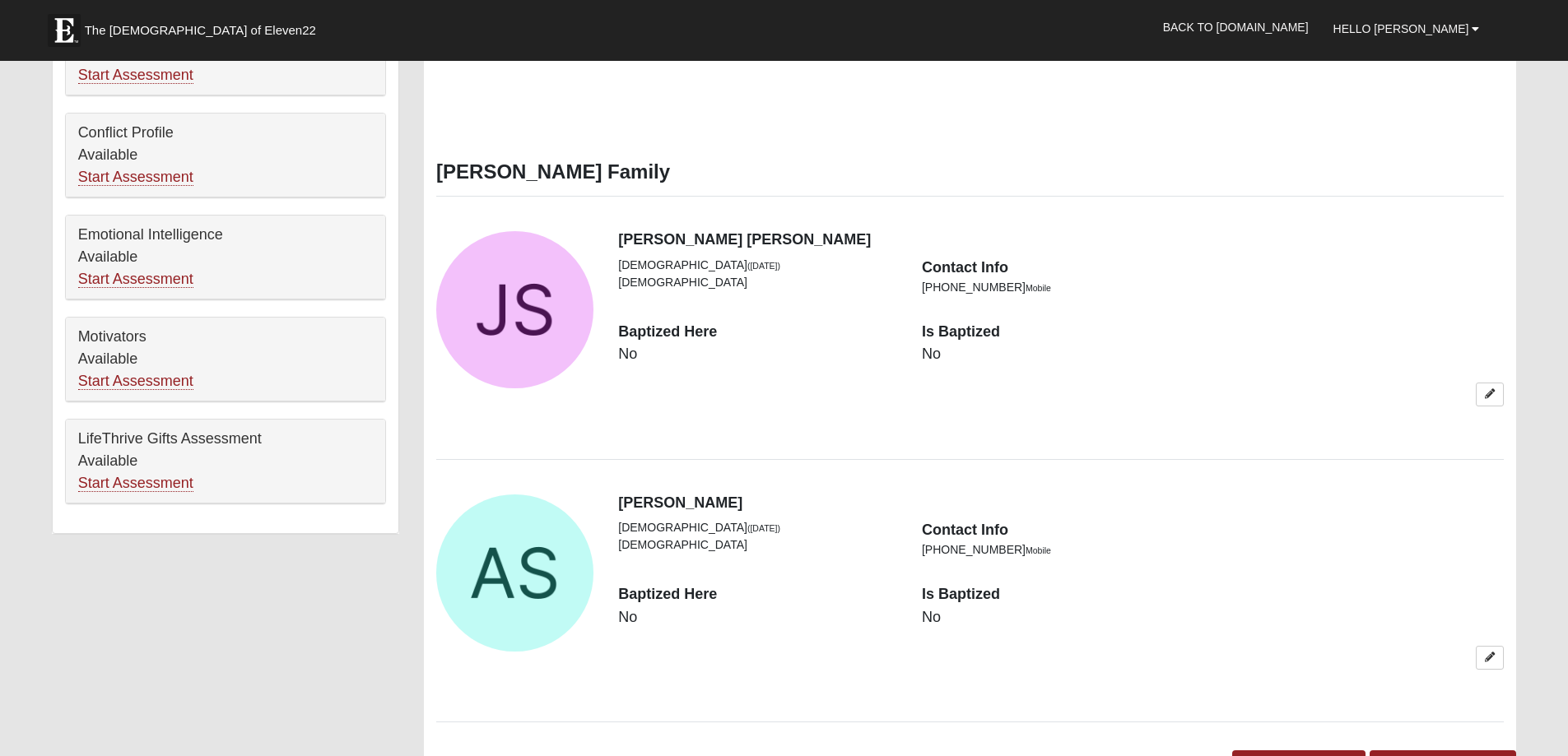
scroll to position [823, 0]
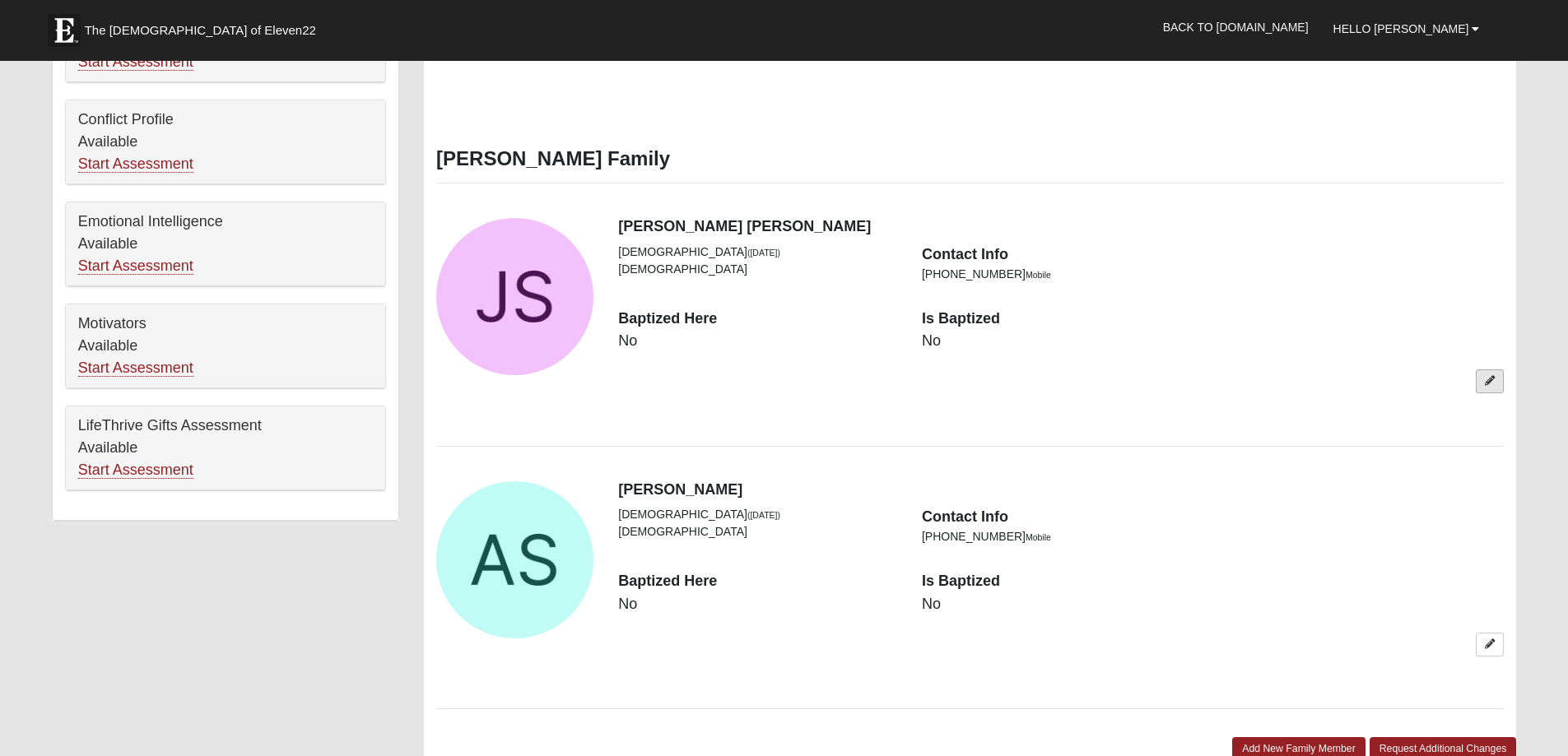
click at [1489, 377] on icon at bounding box center [1489, 380] width 10 height 10
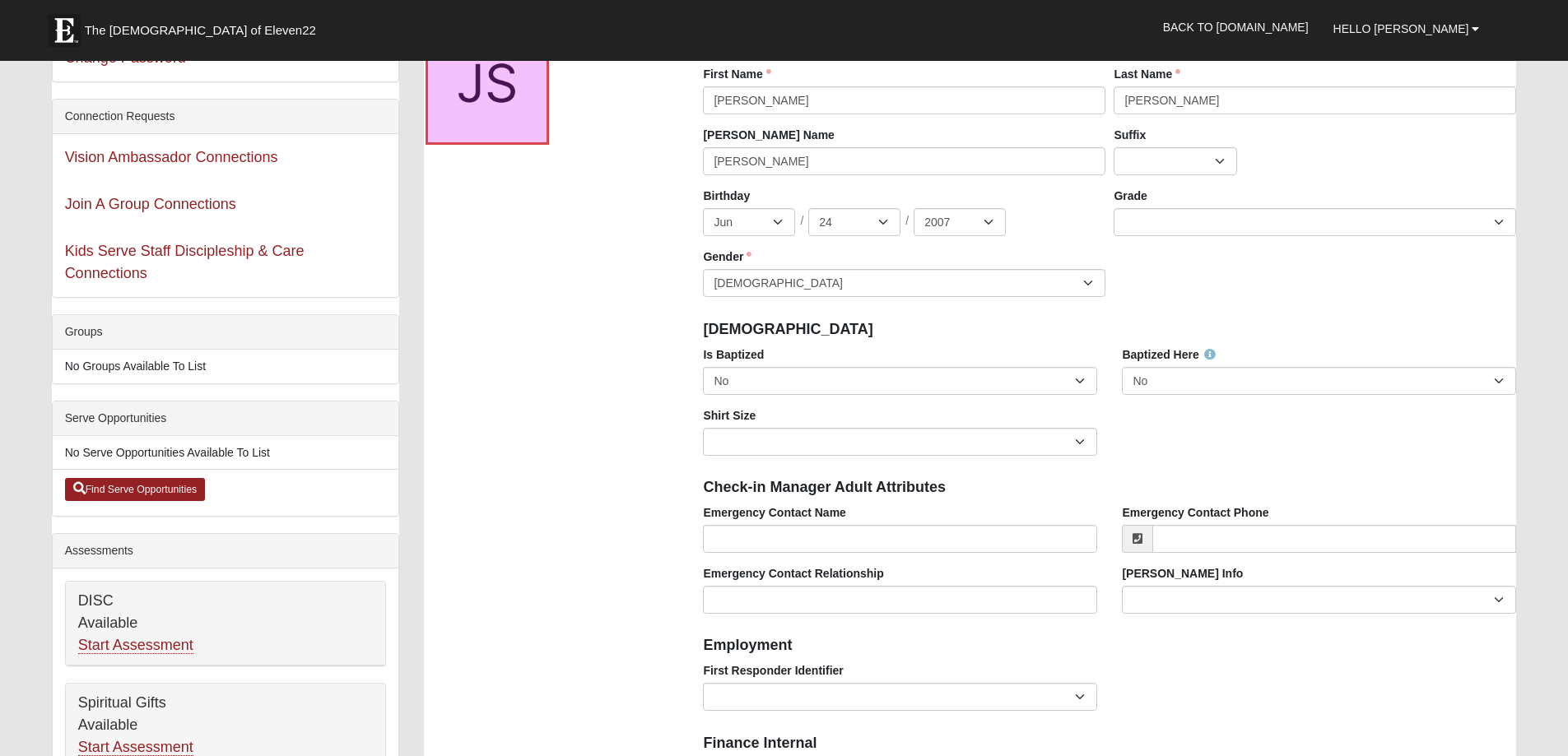
scroll to position [165, 0]
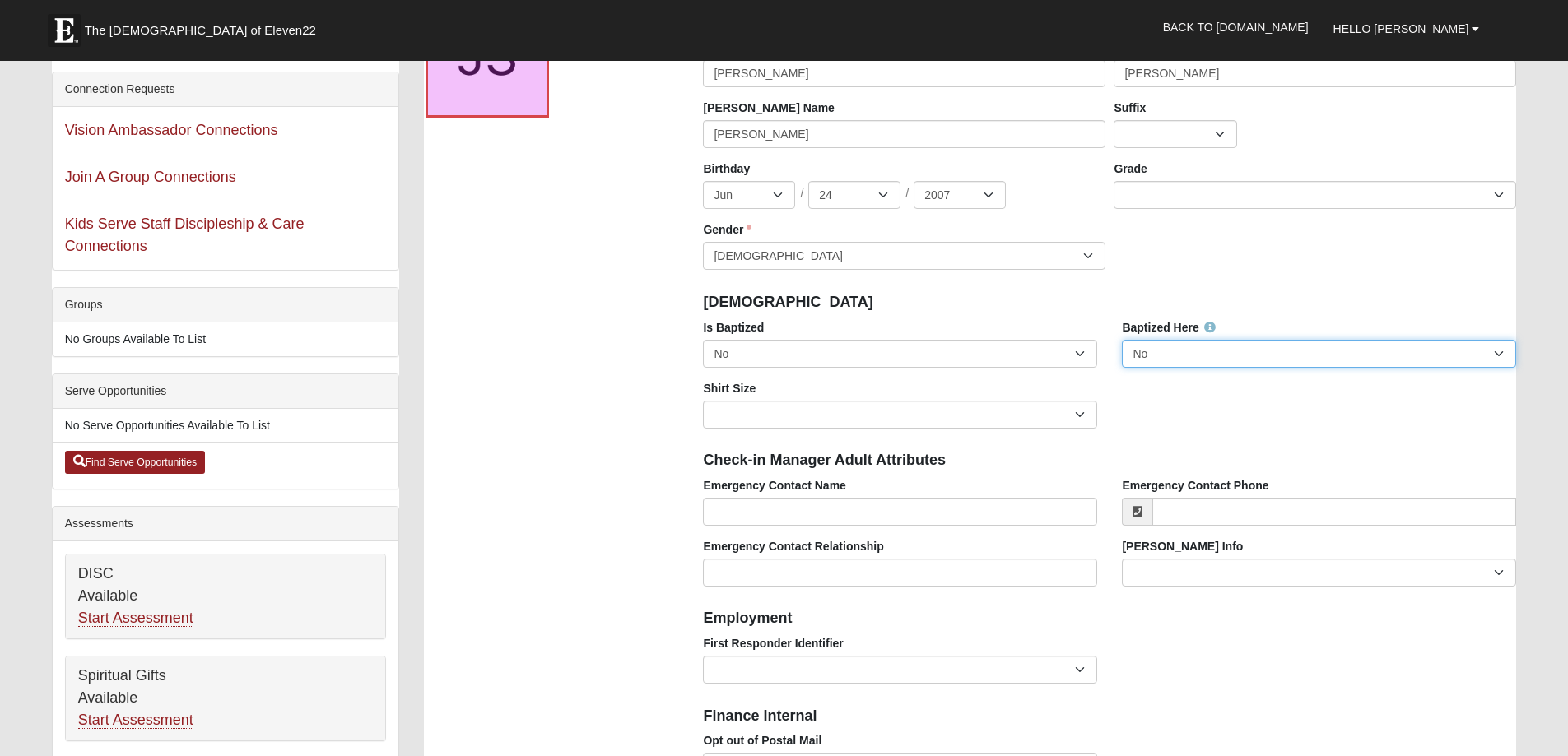
click at [1495, 353] on select "No Yes" at bounding box center [1319, 353] width 394 height 28
select select "True"
click at [1122, 339] on select "No Yes" at bounding box center [1319, 353] width 394 height 28
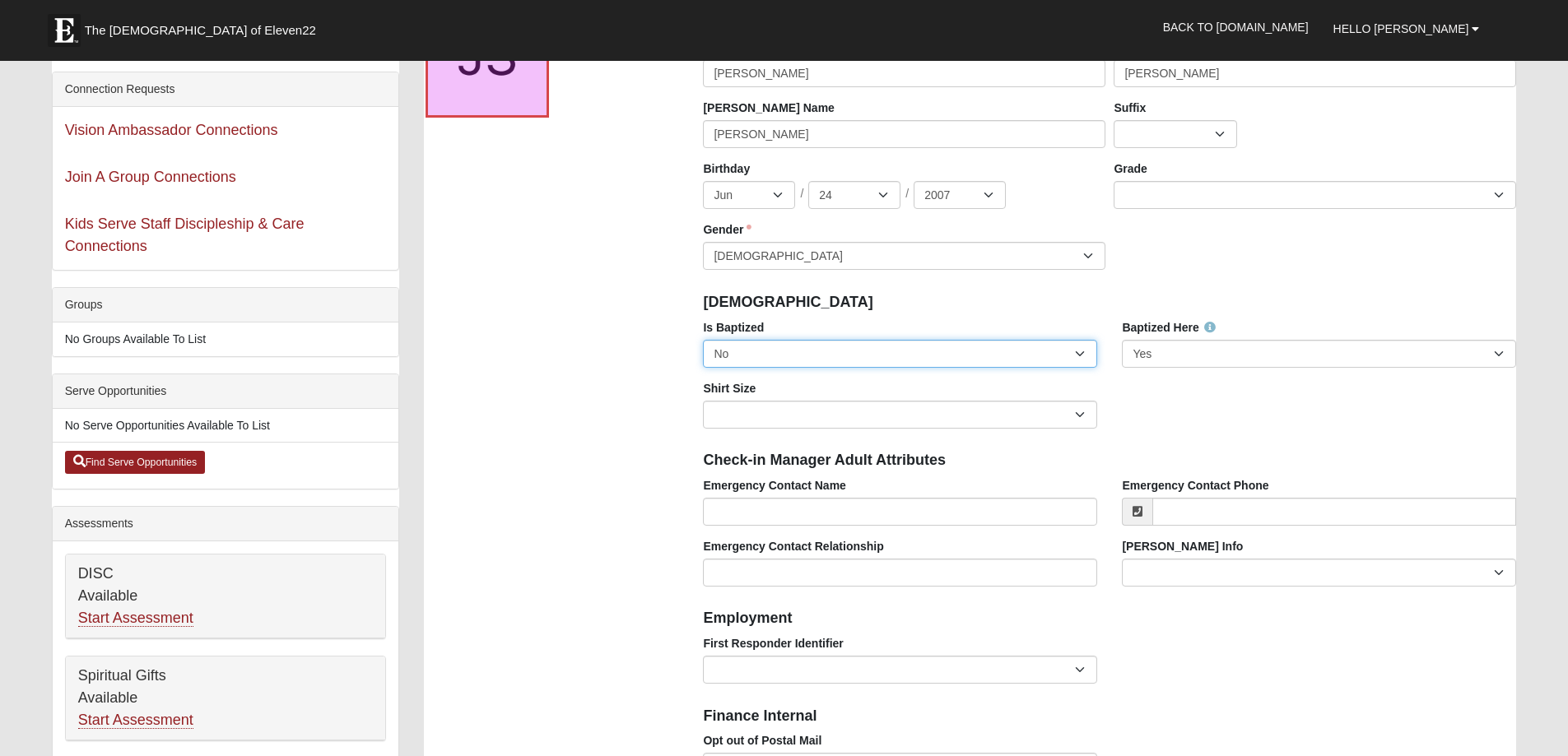
click at [1063, 359] on select "No Yes" at bounding box center [899, 353] width 394 height 28
select select "True"
click at [703, 339] on select "No Yes" at bounding box center [899, 353] width 394 height 28
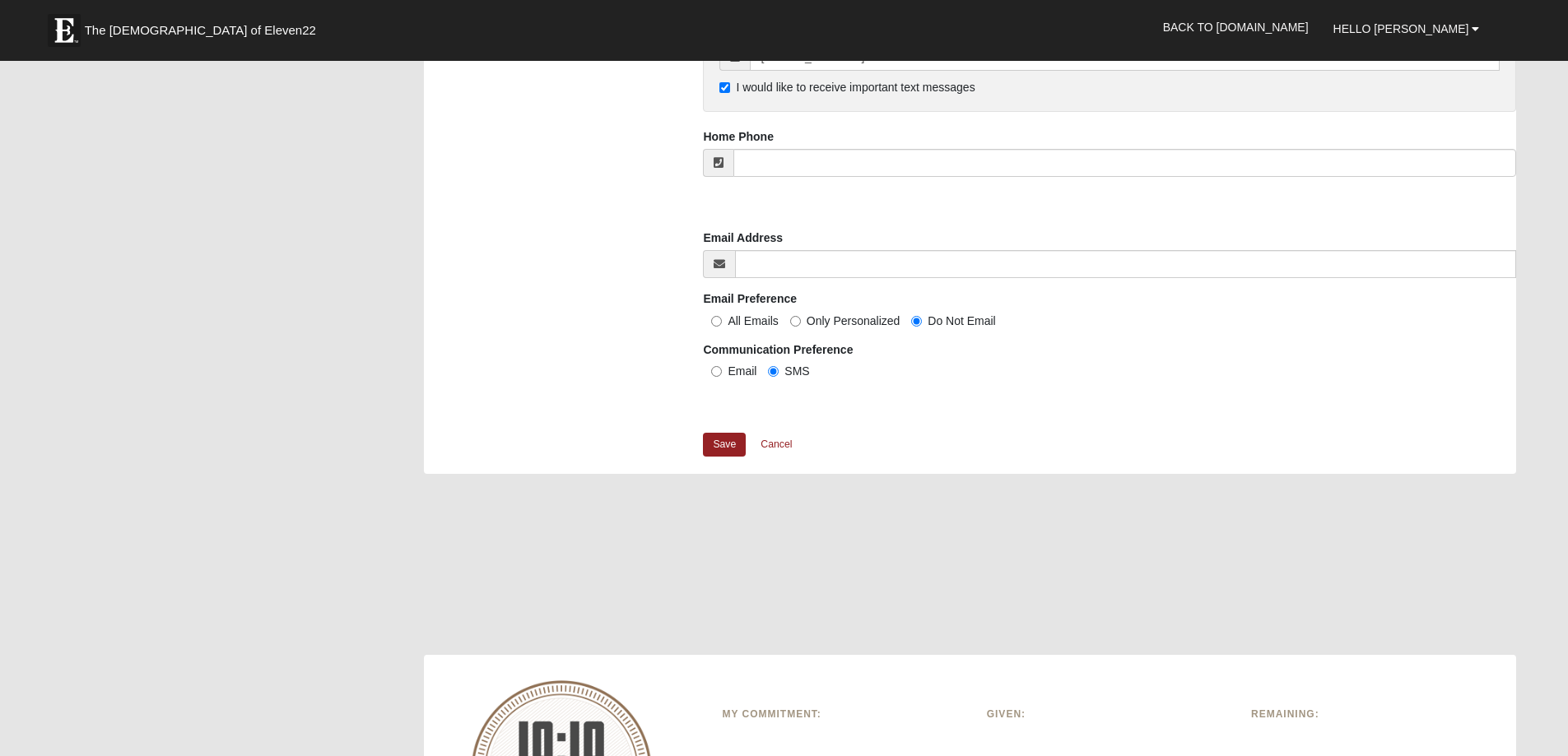
scroll to position [1481, 0]
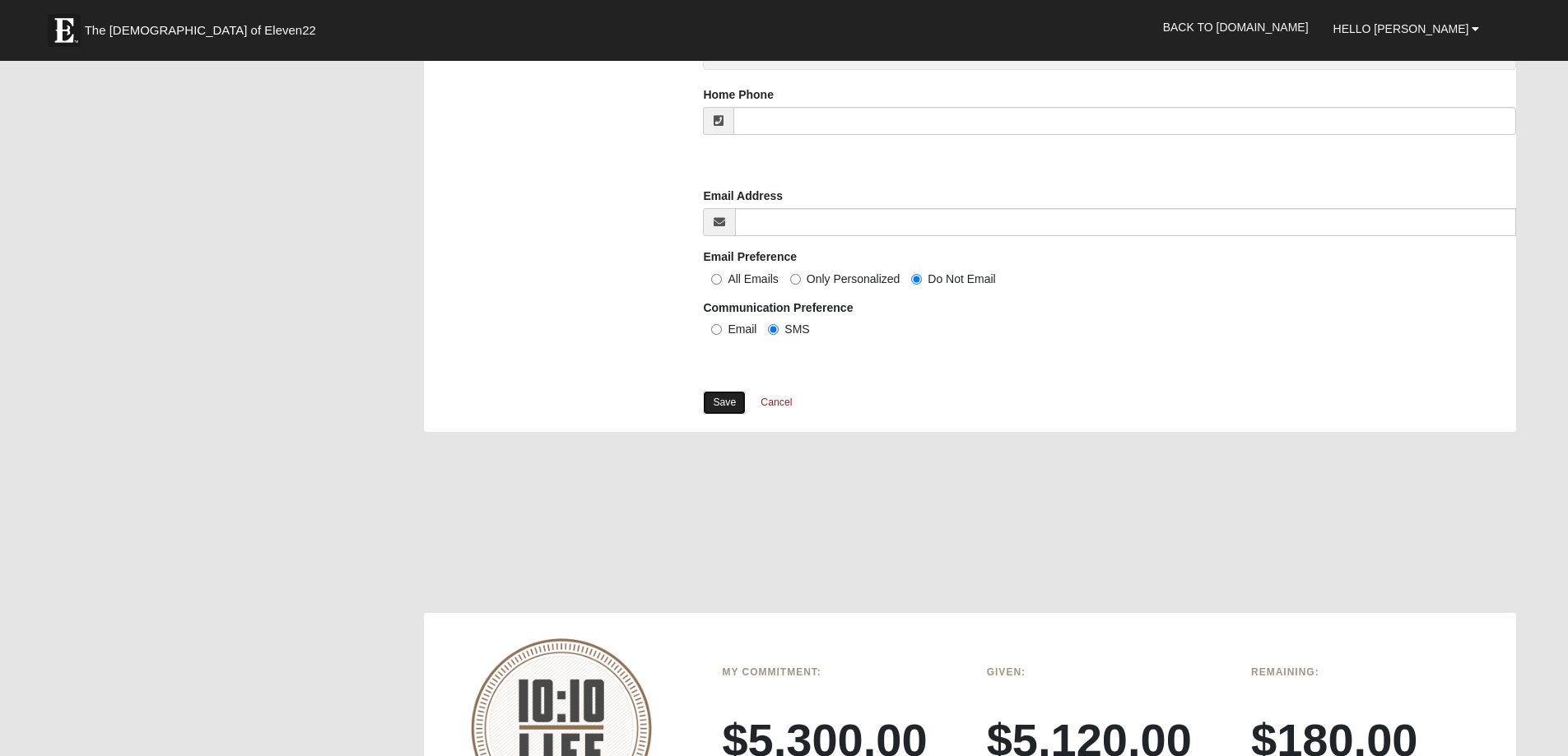
click at [717, 406] on link "Save" at bounding box center [723, 403] width 42 height 24
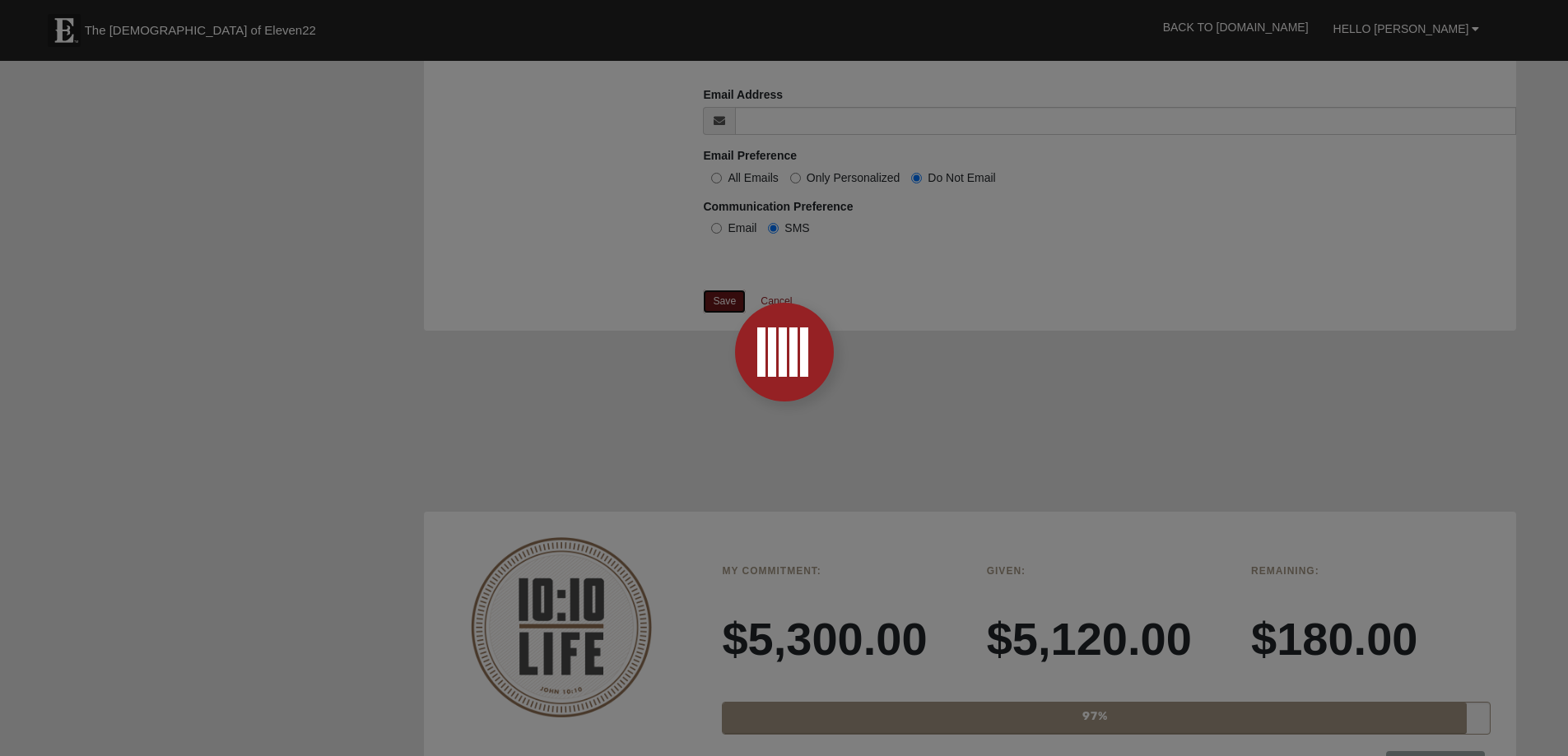
scroll to position [1645, 0]
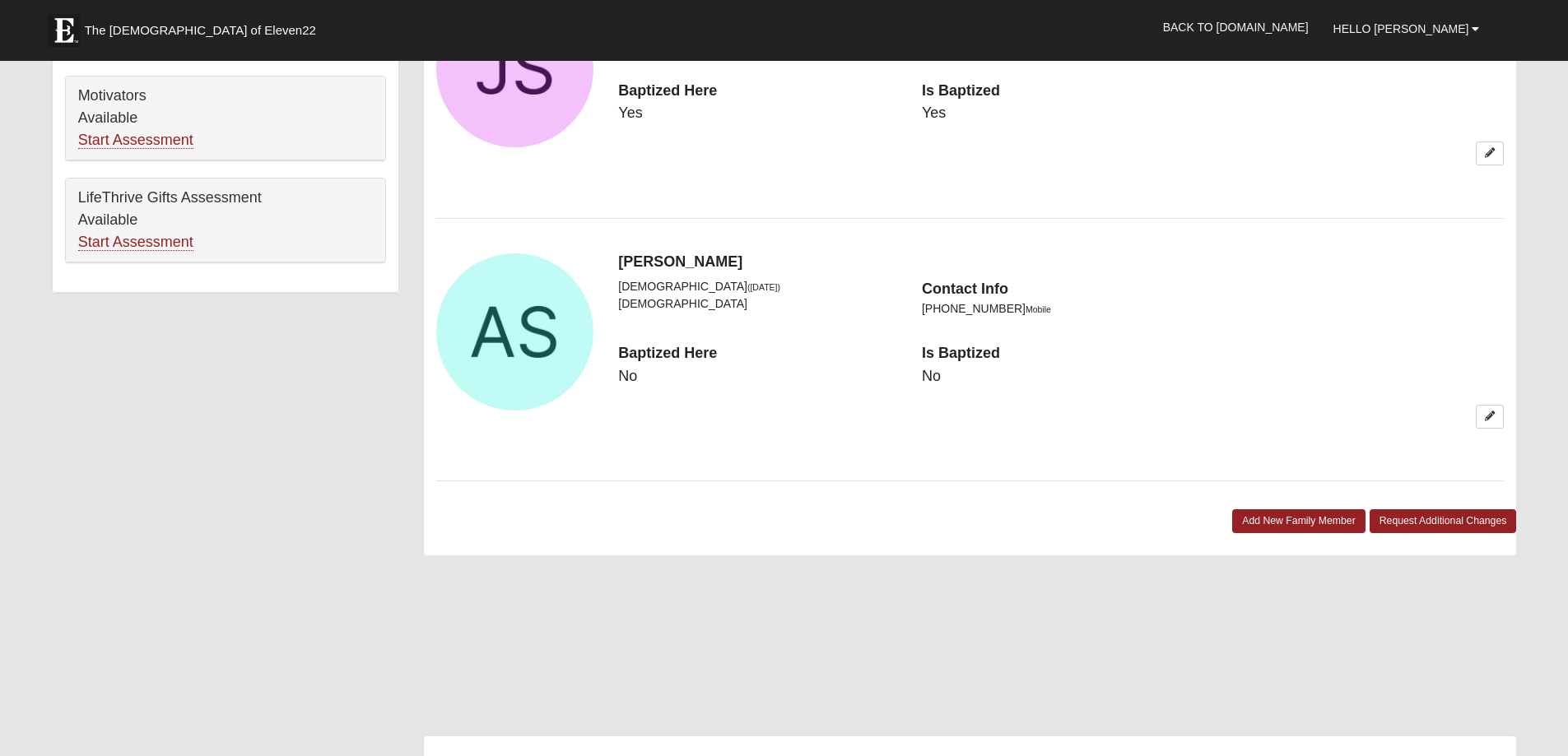
scroll to position [1069, 0]
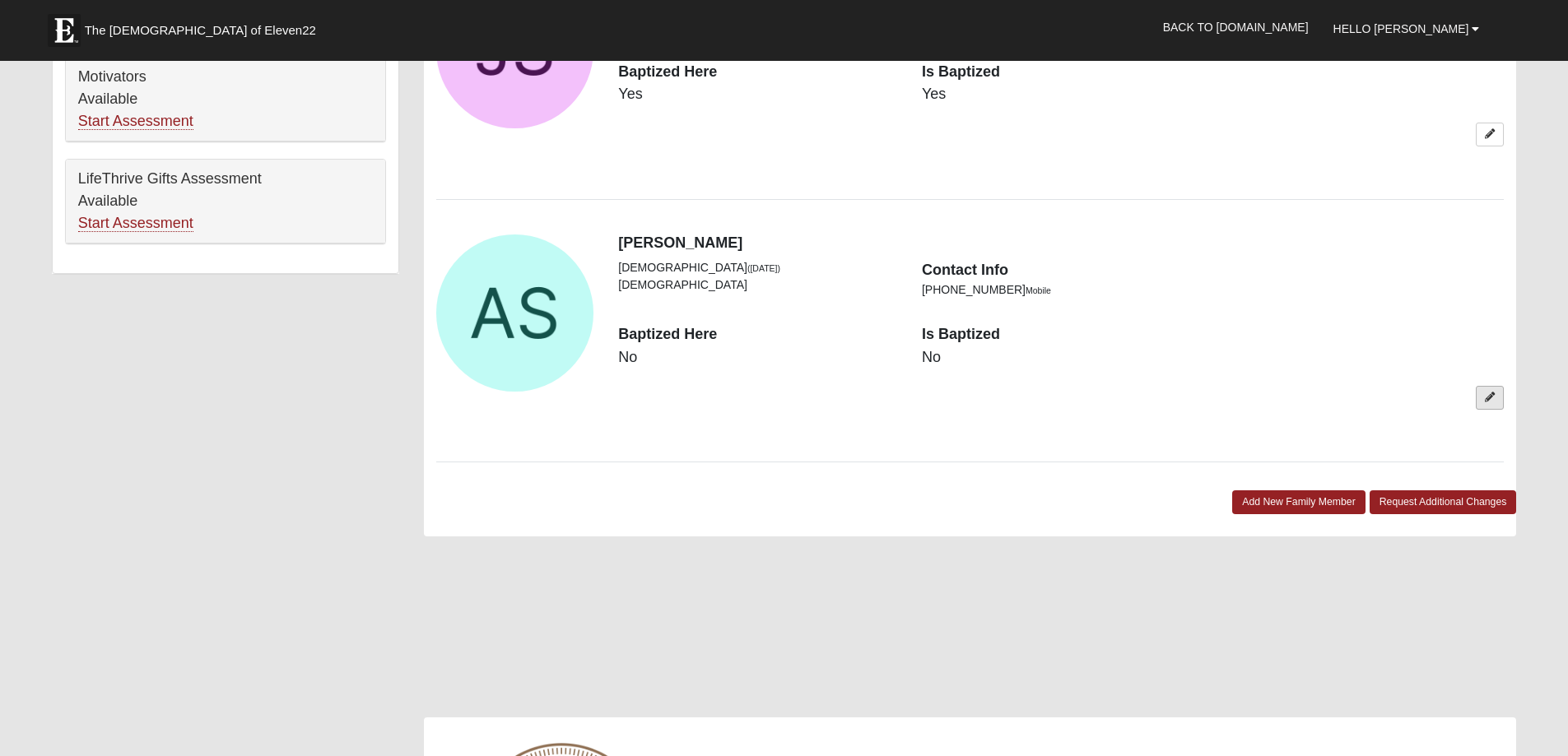
click at [1489, 400] on icon at bounding box center [1489, 397] width 10 height 10
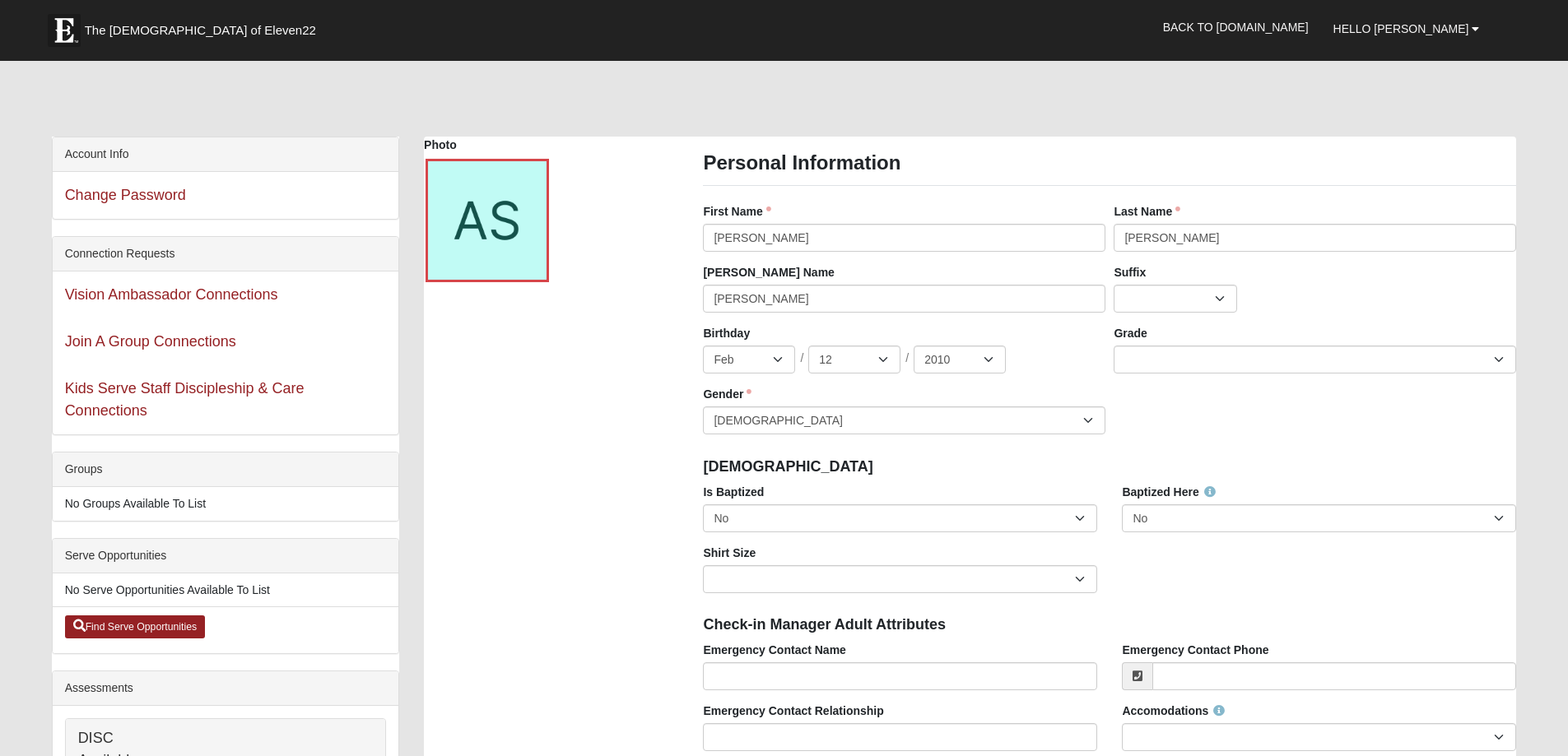
scroll to position [82, 0]
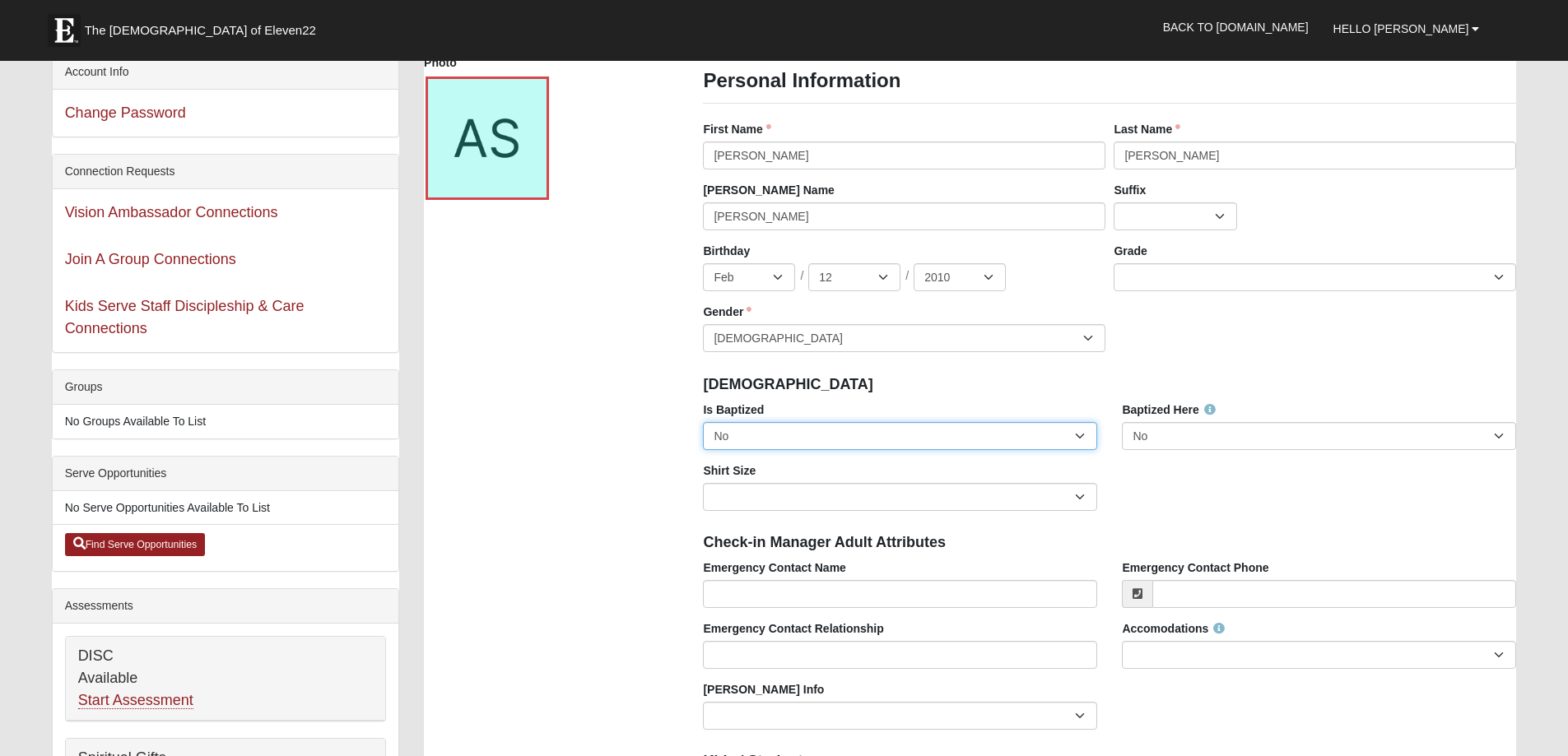
click at [919, 444] on select "No Yes" at bounding box center [899, 436] width 394 height 28
select select "True"
click at [703, 422] on select "No Yes" at bounding box center [899, 436] width 394 height 28
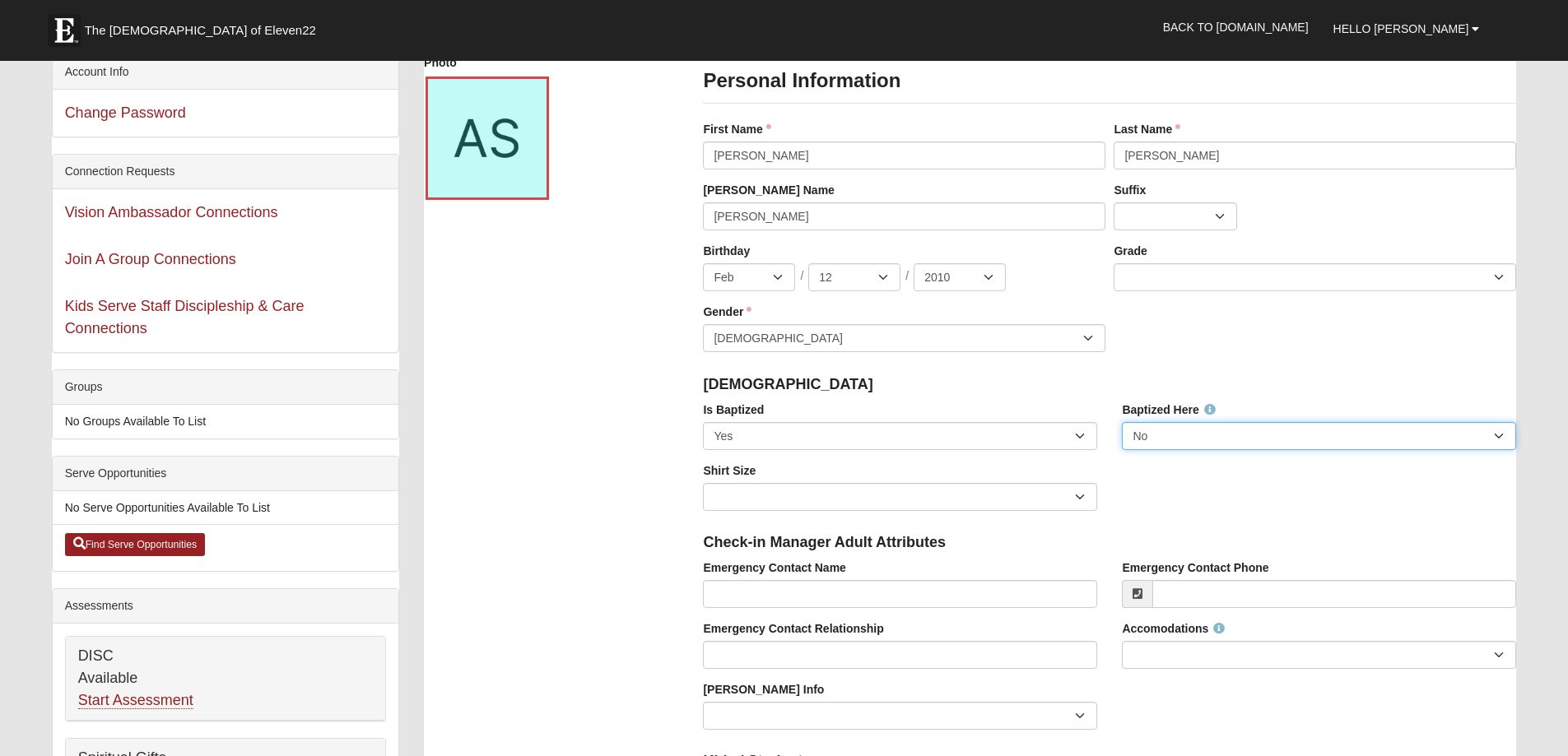
click at [1190, 440] on select "No Yes" at bounding box center [1319, 436] width 394 height 28
select select "True"
click at [1122, 422] on select "No Yes" at bounding box center [1319, 436] width 394 height 28
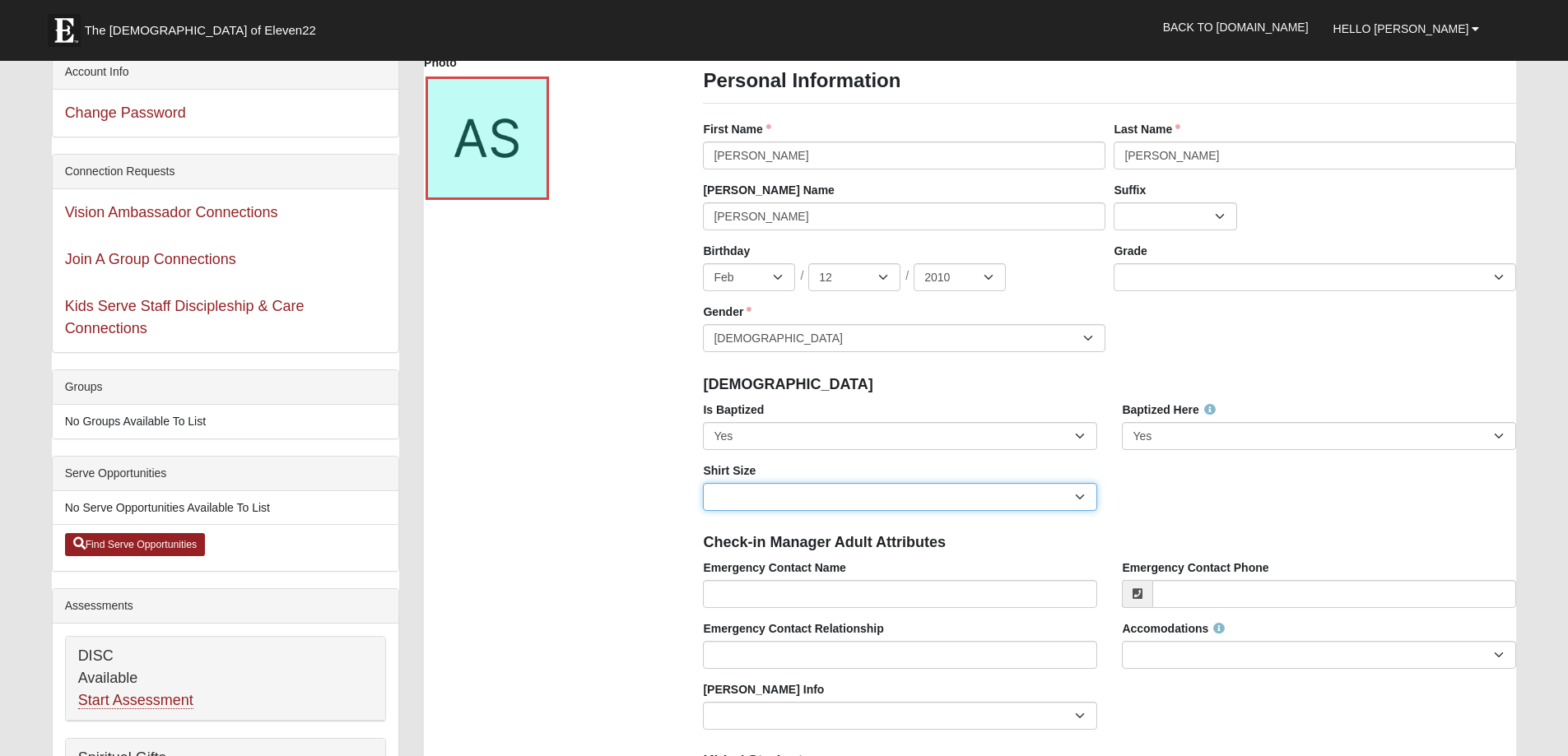
click at [1084, 495] on select "Adult Small Adult Medium Adult Large Adult XL Adult XXL Adult 3XL Adult 4XL You…" at bounding box center [899, 497] width 394 height 28
click at [1173, 504] on div "Is Baptized No Yes Baptized Here No Yes Shirt Size Adult Small Adult Medium Adu…" at bounding box center [1109, 462] width 838 height 122
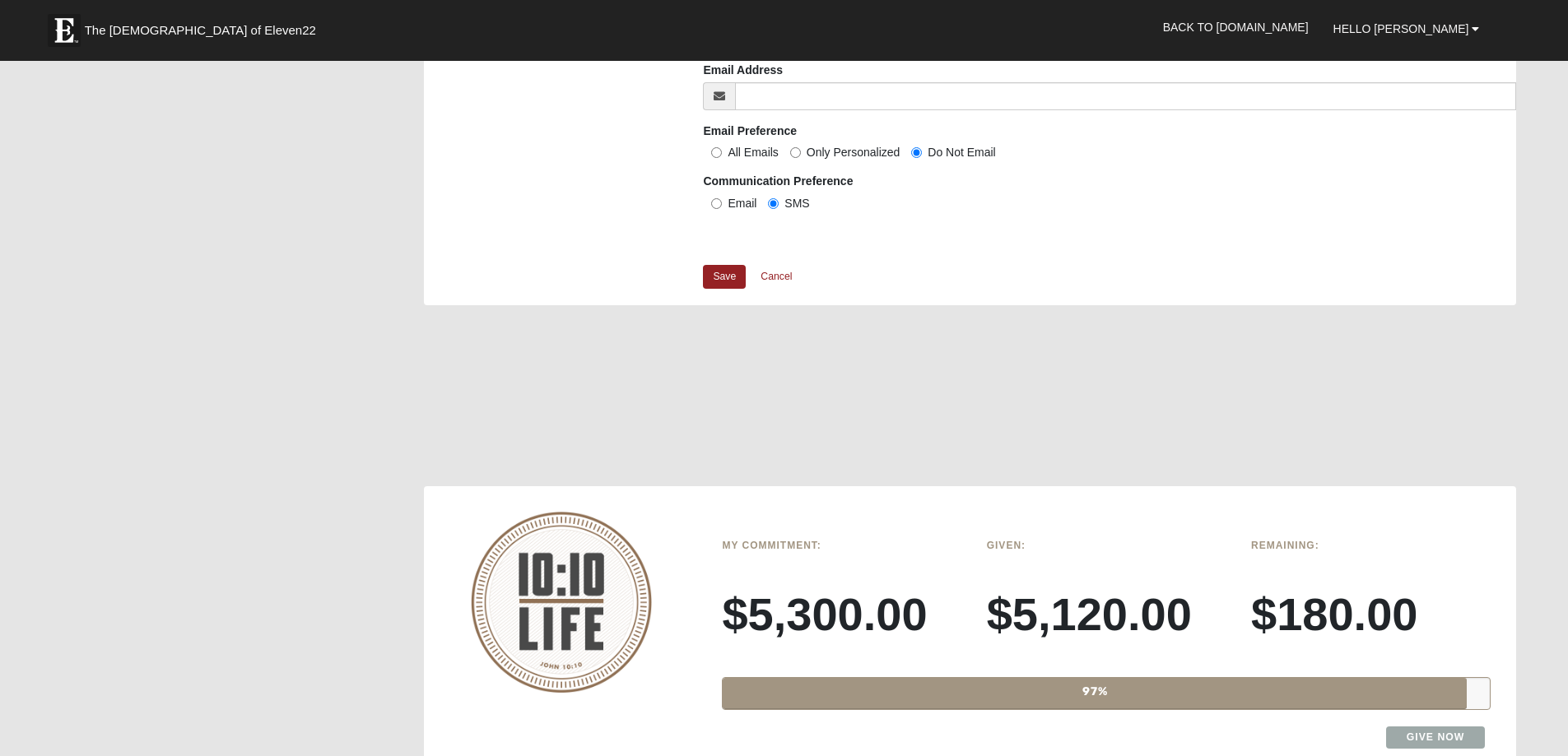
scroll to position [1399, 0]
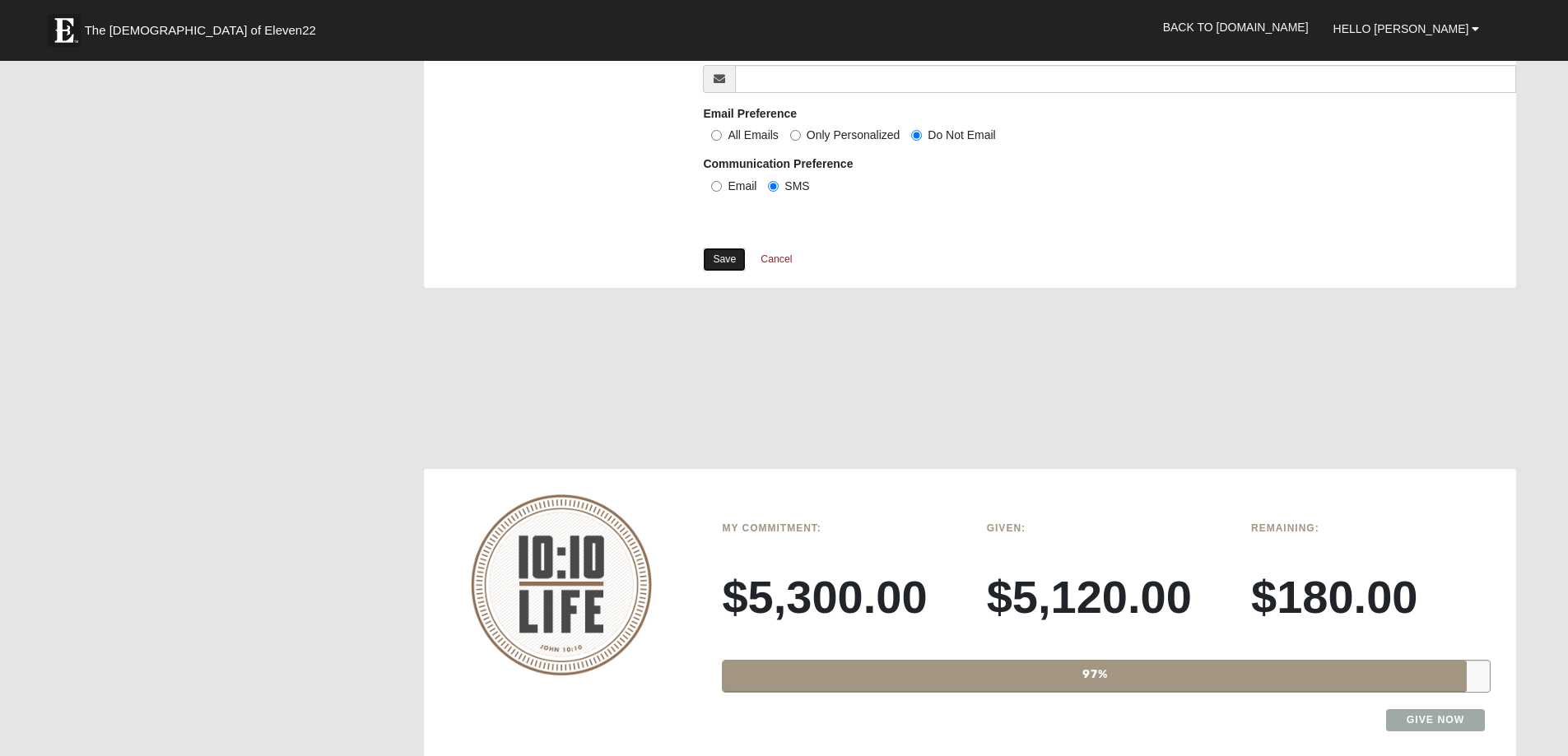
click at [727, 261] on link "Save" at bounding box center [723, 260] width 42 height 24
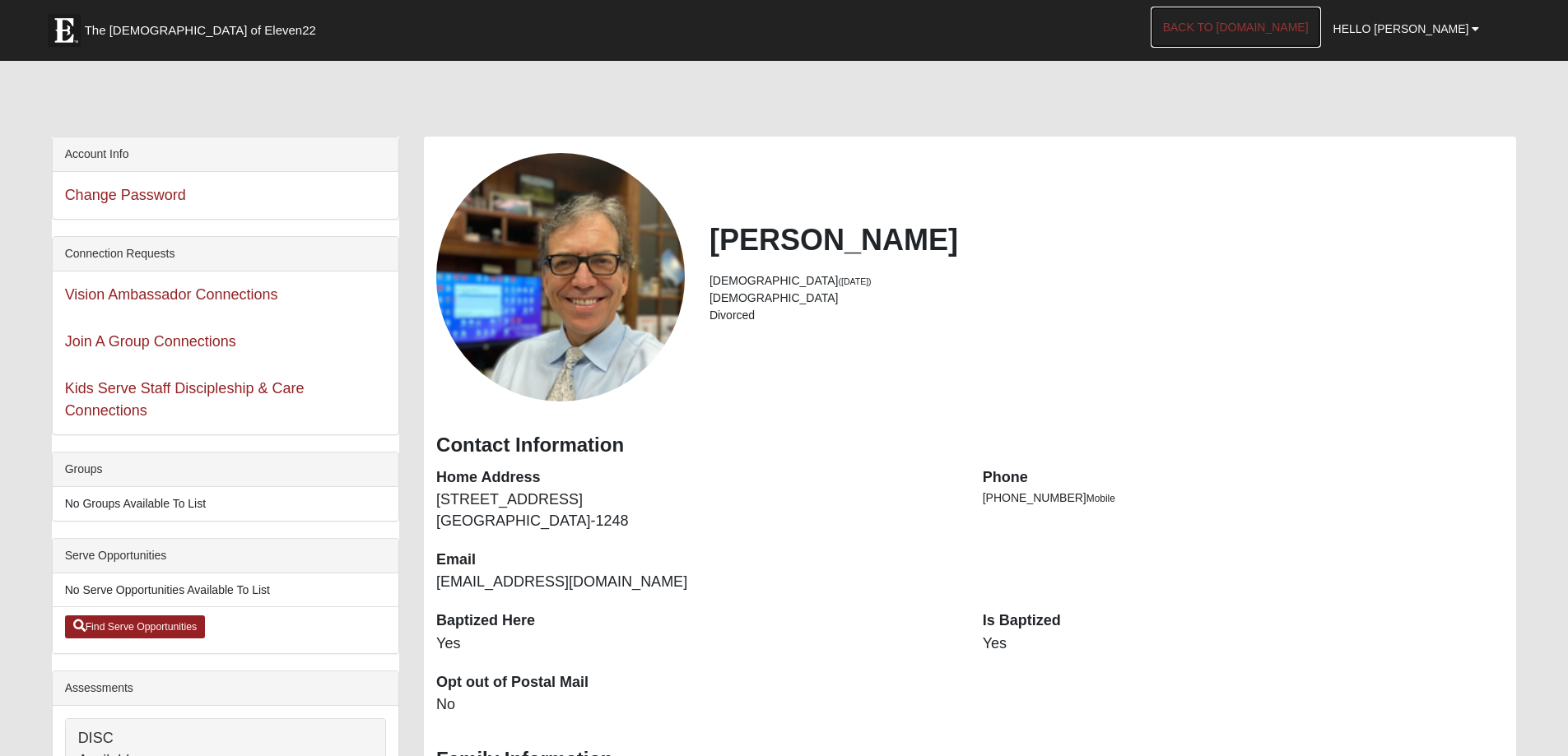
click at [1301, 30] on link "Back to [DOMAIN_NAME]" at bounding box center [1235, 27] width 171 height 41
